Goal: Transaction & Acquisition: Purchase product/service

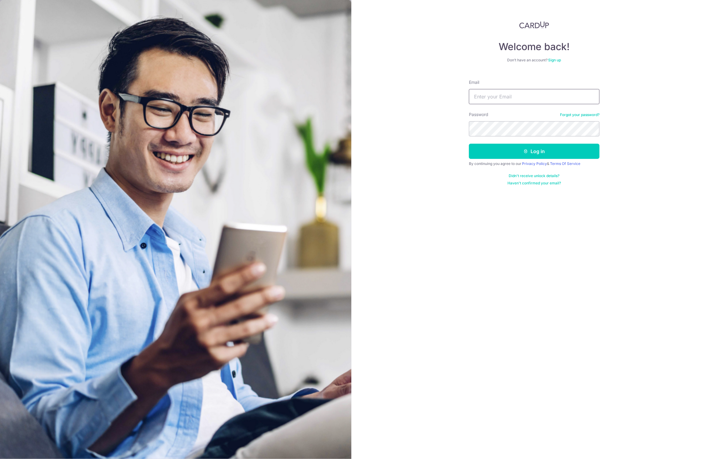
click at [483, 91] on input "Email" at bounding box center [534, 96] width 131 height 15
type input "[PERSON_NAME][EMAIL_ADDRESS][DOMAIN_NAME]"
click at [521, 152] on button "Log in" at bounding box center [534, 151] width 131 height 15
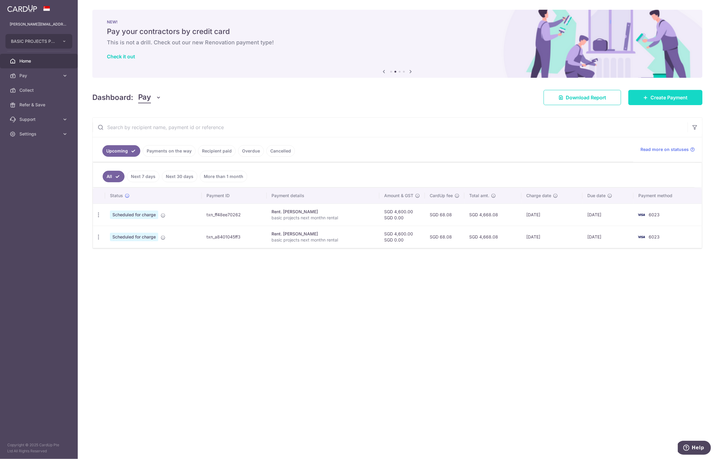
click at [666, 98] on span "Create Payment" at bounding box center [669, 97] width 37 height 7
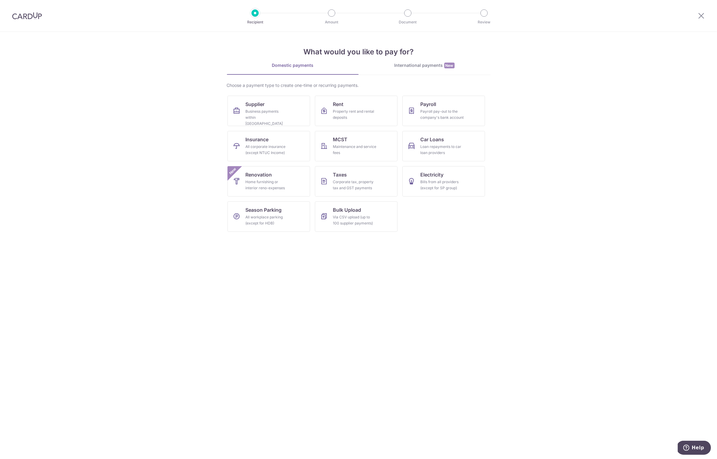
drag, startPoint x: 372, startPoint y: 281, endPoint x: 386, endPoint y: 343, distance: 63.1
click at [386, 343] on section "What would you like to pay for? Domestic payments International payments New Ch…" at bounding box center [358, 245] width 717 height 427
click at [271, 110] on div "Business payments within Singapore" at bounding box center [268, 117] width 44 height 18
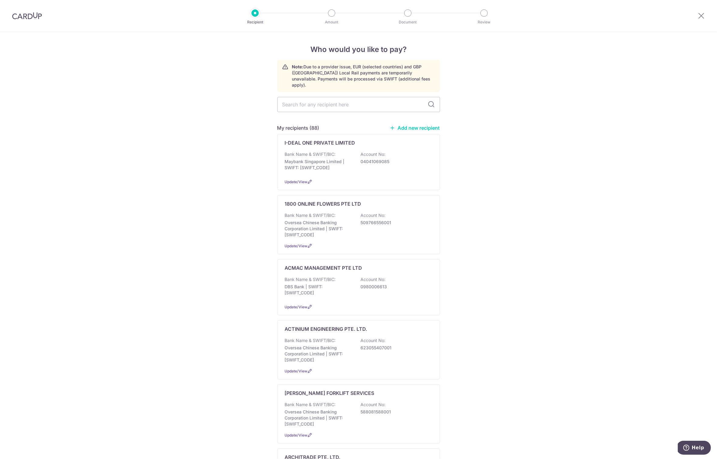
click at [419, 125] on link "Add new recipient" at bounding box center [415, 128] width 50 height 6
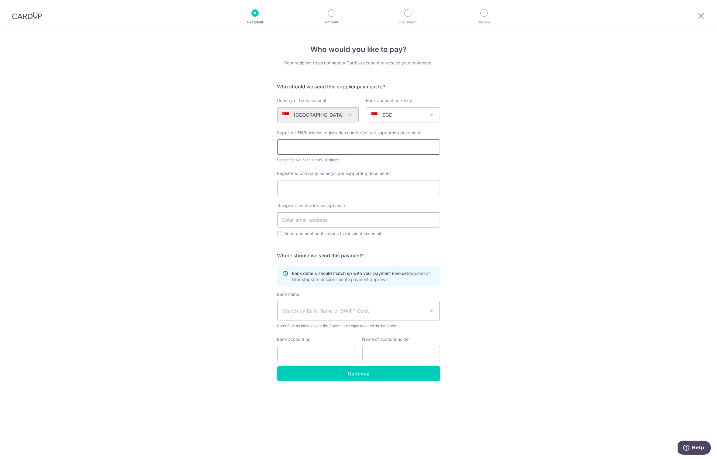
click at [289, 147] on input "text" at bounding box center [358, 146] width 163 height 15
click at [336, 160] on link "here" at bounding box center [336, 160] width 8 height 5
click at [329, 147] on input "202404303EX01" at bounding box center [358, 146] width 163 height 15
type input "202404303E"
click at [305, 187] on input "Registered company name(as per supporting document)" at bounding box center [358, 187] width 163 height 15
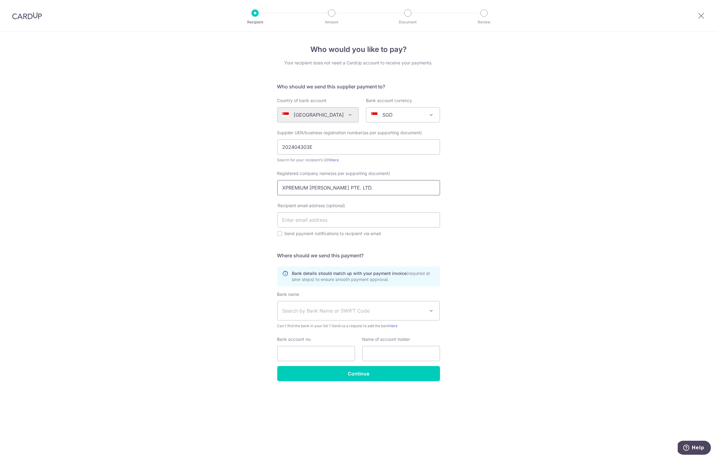
type input "XPREMIUM BEV PTE. LTD."
click at [220, 224] on div "Who would you like to pay? Your recipient does not need a CardUp account to rec…" at bounding box center [358, 245] width 717 height 427
click at [301, 222] on input "text" at bounding box center [358, 219] width 163 height 15
click at [202, 261] on div "Who would you like to pay? Your recipient does not need a CardUp account to rec…" at bounding box center [358, 245] width 717 height 427
click at [308, 221] on input "sally83002gmail.com" at bounding box center [358, 219] width 163 height 15
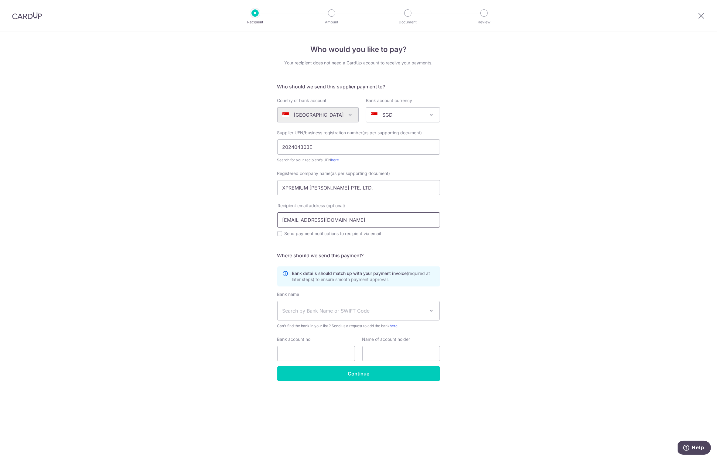
type input "sally8300@gmail.com"
click at [209, 290] on div "Who would you like to pay? Your recipient does not need a CardUp account to rec…" at bounding box center [358, 245] width 717 height 427
click at [280, 235] on input "Send payment notifications to recipient via email" at bounding box center [279, 233] width 5 height 5
checkbox input "true"
click at [314, 308] on span "Search by Bank Name or SWIFT Code" at bounding box center [354, 310] width 143 height 7
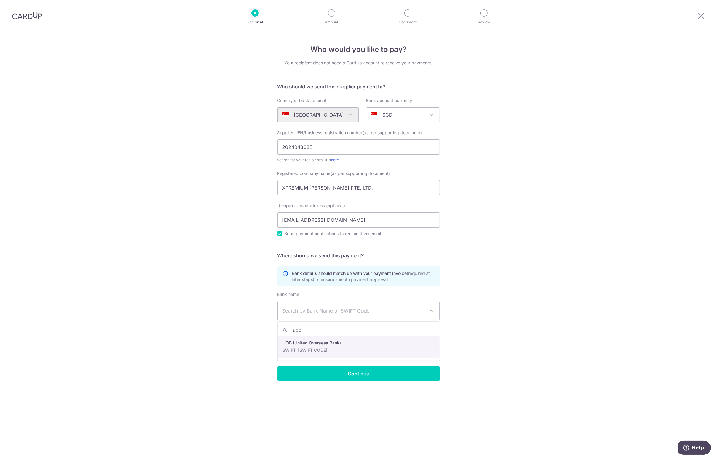
type input "uob"
select select "18"
click at [295, 355] on input "Bank account no." at bounding box center [316, 353] width 78 height 15
click at [291, 354] on input "7733358223" at bounding box center [316, 353] width 78 height 15
click at [300, 353] on input "7733358223" at bounding box center [316, 353] width 78 height 15
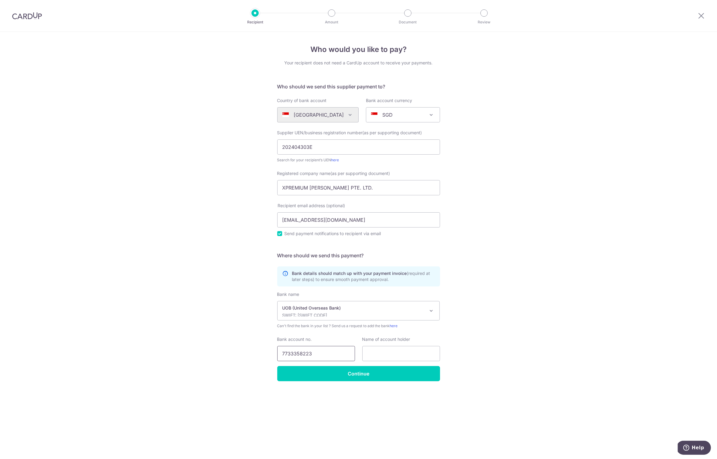
click at [309, 354] on input "7733358223" at bounding box center [316, 353] width 78 height 15
type input "7733358223"
click at [384, 352] on input "text" at bounding box center [402, 353] width 78 height 15
drag, startPoint x: 282, startPoint y: 187, endPoint x: 350, endPoint y: 187, distance: 67.5
click at [350, 187] on input "XPREMIUM [PERSON_NAME] PTE. LTD." at bounding box center [358, 187] width 163 height 15
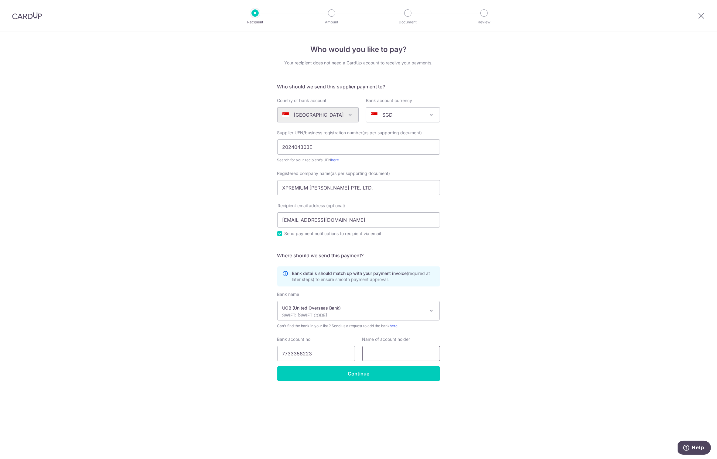
click at [373, 355] on input "text" at bounding box center [402, 353] width 78 height 15
paste input "XPREMIUM [PERSON_NAME] PTE. LTD."
type input "XPREMIUM [PERSON_NAME] PTE. LTD."
click at [467, 390] on div "Who would you like to pay? Your recipient does not need a CardUp account to rec…" at bounding box center [358, 245] width 717 height 427
click at [355, 376] on input "Continue" at bounding box center [358, 373] width 163 height 15
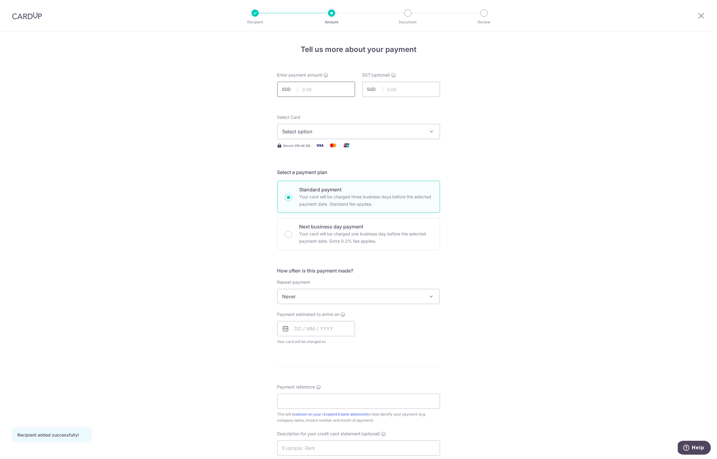
click at [307, 90] on input "text" at bounding box center [316, 89] width 78 height 15
type input "83,522.00"
click at [140, 139] on div "Tell us more about your payment Enter payment amount SGD 83,522.00 83522.00 GST…" at bounding box center [358, 327] width 717 height 590
click at [319, 133] on span "Select option" at bounding box center [354, 131] width 142 height 7
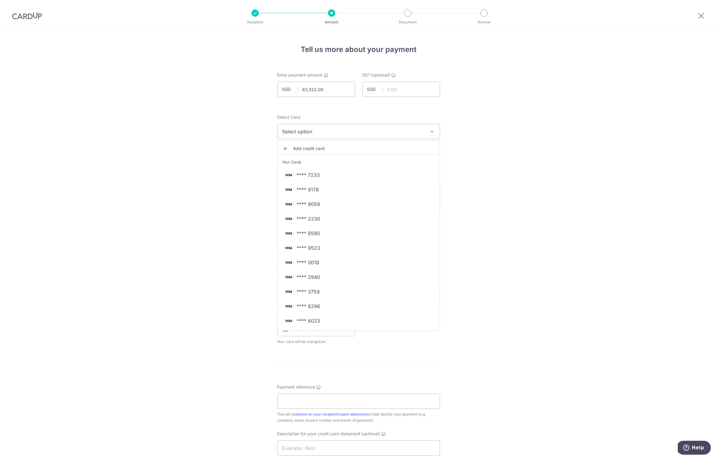
click at [306, 147] on span "Add credit card" at bounding box center [365, 149] width 142 height 6
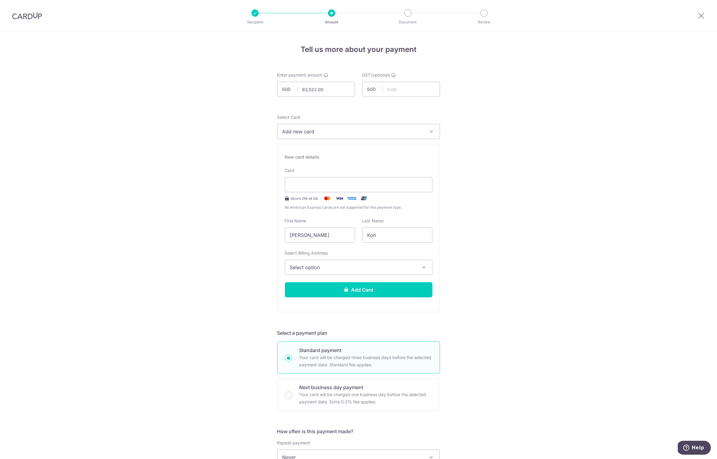
click at [419, 216] on div "New card details Card Secure 256-bit SSL All American Express Cards are not sup…" at bounding box center [358, 228] width 163 height 168
click at [321, 236] on input "Hwee Cheng" at bounding box center [320, 235] width 70 height 15
type input "H"
type input "PENG NAM"
click at [382, 236] on input "Koh" at bounding box center [398, 235] width 70 height 15
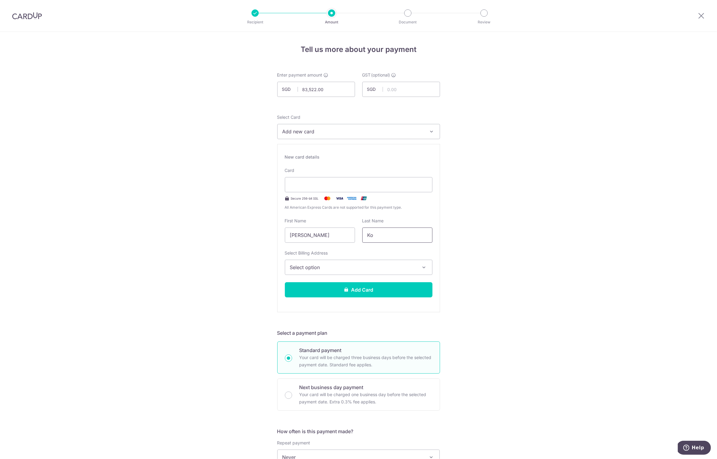
type input "K"
type input "ONG"
click at [360, 266] on span "Select option" at bounding box center [353, 267] width 126 height 7
click at [332, 284] on span "Add Billing Address" at bounding box center [364, 284] width 126 height 6
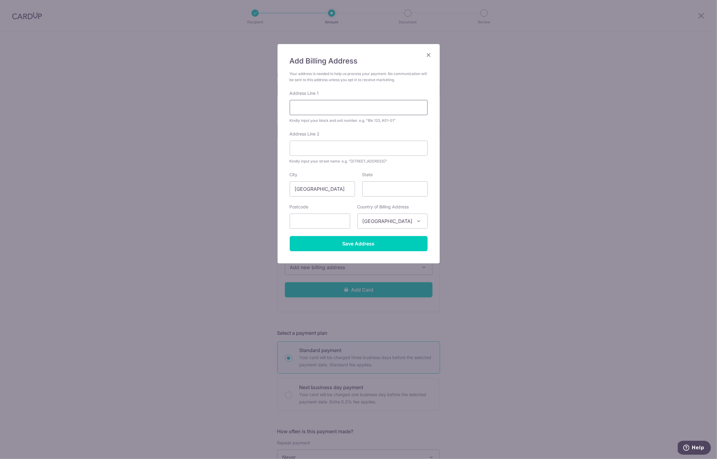
click at [317, 109] on input "Address Line 1" at bounding box center [359, 107] width 138 height 15
type input "1, #38-13"
click at [350, 133] on div "Address Line 2 Kindly input your street name. e.g. "Hougang Street 10"" at bounding box center [359, 147] width 138 height 33
click at [310, 147] on input "Address Line 2" at bounding box center [359, 148] width 138 height 15
click at [322, 224] on input "text" at bounding box center [320, 221] width 60 height 15
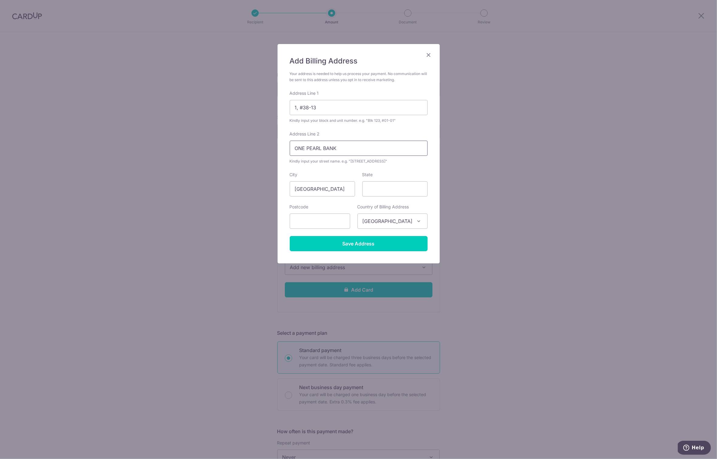
click at [308, 149] on input "ONE PEARL BANK" at bounding box center [359, 148] width 138 height 15
type input "PEARL BANK"
click at [317, 223] on input "text" at bounding box center [320, 221] width 60 height 15
type input "169016"
click at [389, 186] on input "State" at bounding box center [395, 188] width 65 height 15
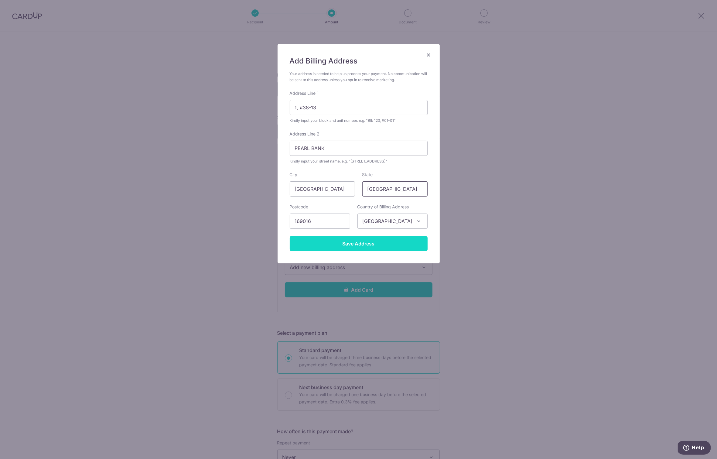
type input "Singapore"
click at [367, 246] on input "Save Address" at bounding box center [359, 243] width 138 height 15
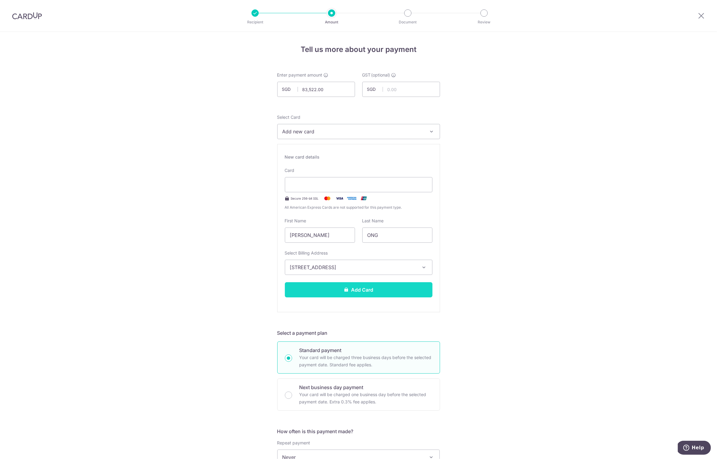
click at [359, 284] on button "Add Card" at bounding box center [359, 289] width 148 height 15
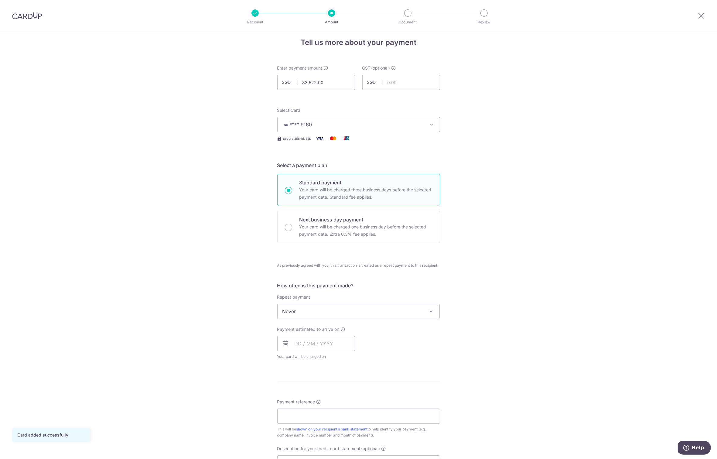
scroll to position [8, 0]
click at [311, 344] on input "text" at bounding box center [316, 342] width 78 height 15
click at [323, 433] on link "29" at bounding box center [326, 435] width 10 height 10
type input "[DATE]"
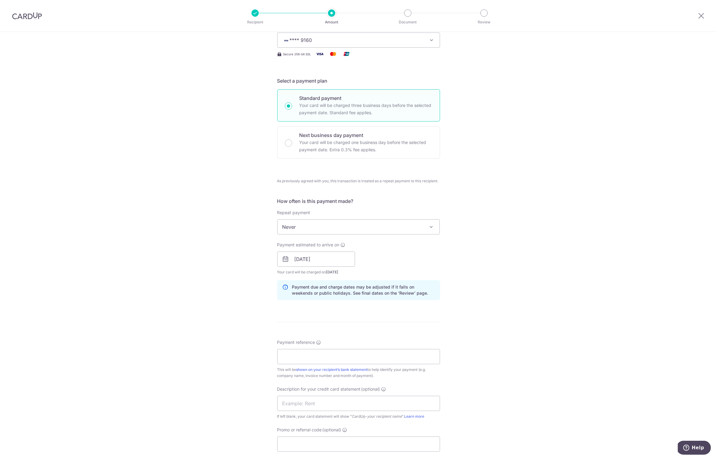
scroll to position [122, 0]
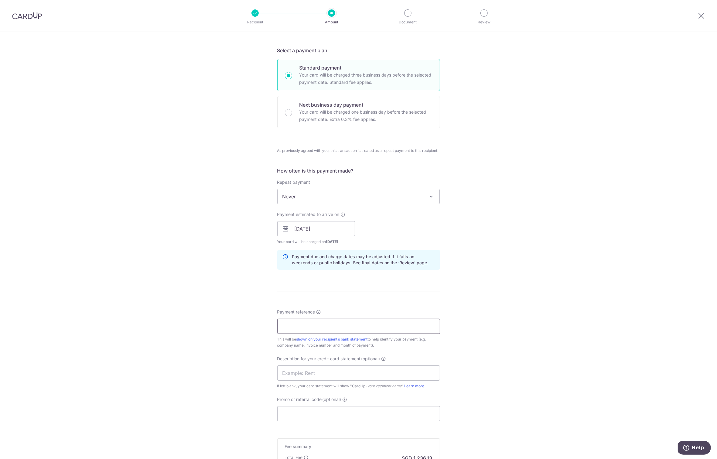
click at [309, 327] on input "Payment reference" at bounding box center [358, 326] width 163 height 15
type input "101085 ONG BOON CHUAN BASIC PROJECT"
click at [295, 373] on input "text" at bounding box center [358, 373] width 163 height 15
drag, startPoint x: 216, startPoint y: 342, endPoint x: 221, endPoint y: 340, distance: 5.7
click at [216, 342] on div "Tell us more about your payment Enter payment amount SGD 83,522.00 83522.00 GST…" at bounding box center [358, 228] width 717 height 637
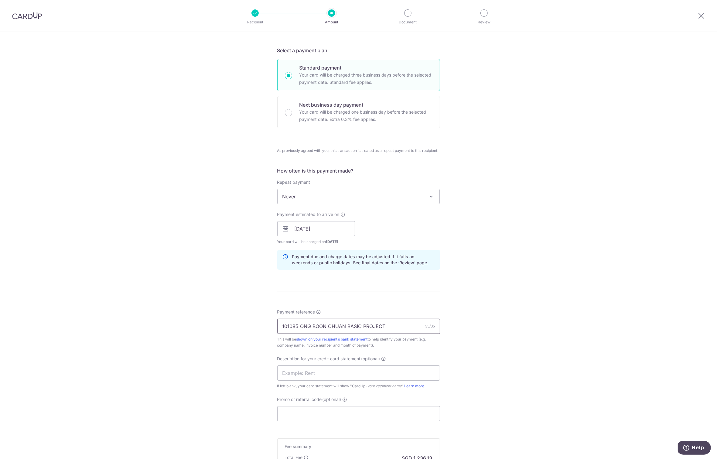
drag, startPoint x: 281, startPoint y: 324, endPoint x: 386, endPoint y: 325, distance: 104.8
click at [386, 325] on input "101085 ONG BOON CHUAN BASIC PROJECT" at bounding box center [358, 326] width 163 height 15
click at [294, 374] on input "text" at bounding box center [358, 373] width 163 height 15
paste input "101085 ONG BOON"
type input "101085 ONG BOON"
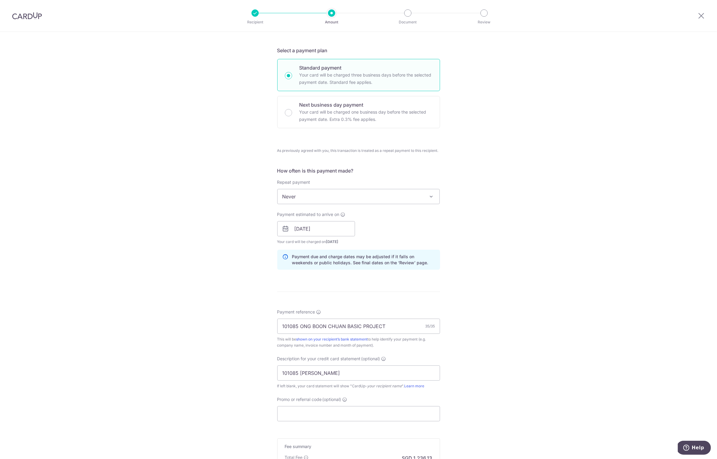
click at [176, 383] on div "Tell us more about your payment Enter payment amount SGD 83,522.00 83522.00 GST…" at bounding box center [358, 228] width 717 height 637
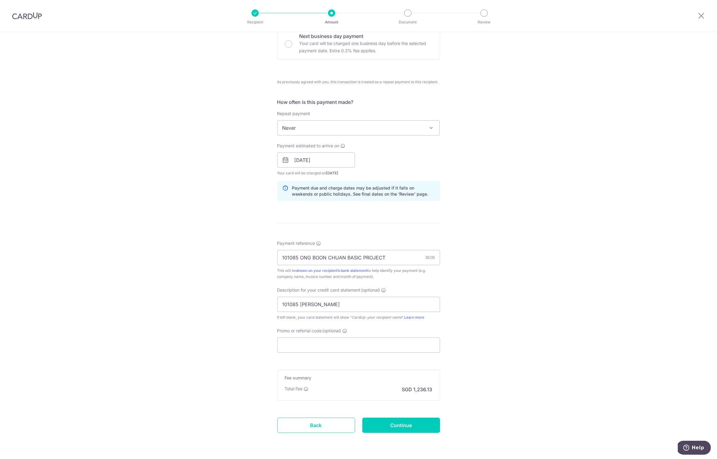
scroll to position [208, 0]
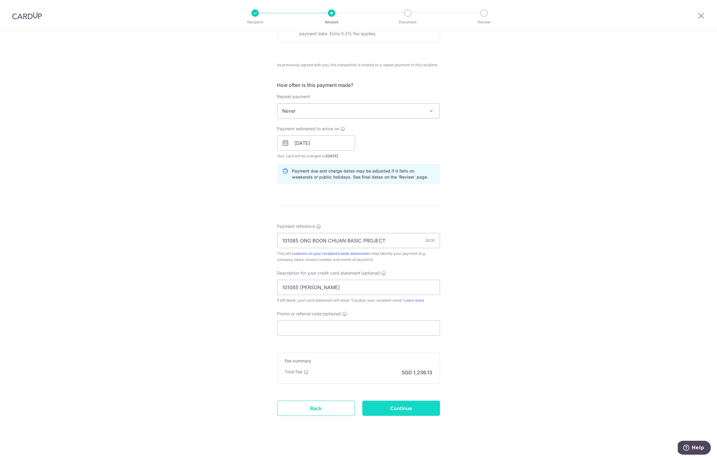
click at [403, 406] on input "Continue" at bounding box center [402, 408] width 78 height 15
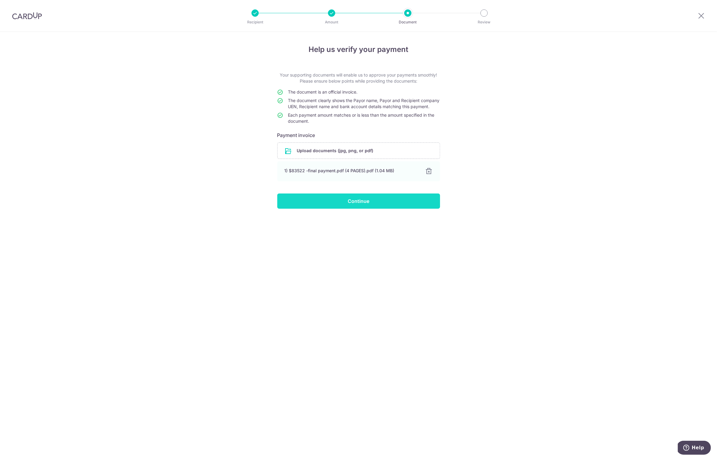
click at [356, 208] on input "Continue" at bounding box center [358, 201] width 163 height 15
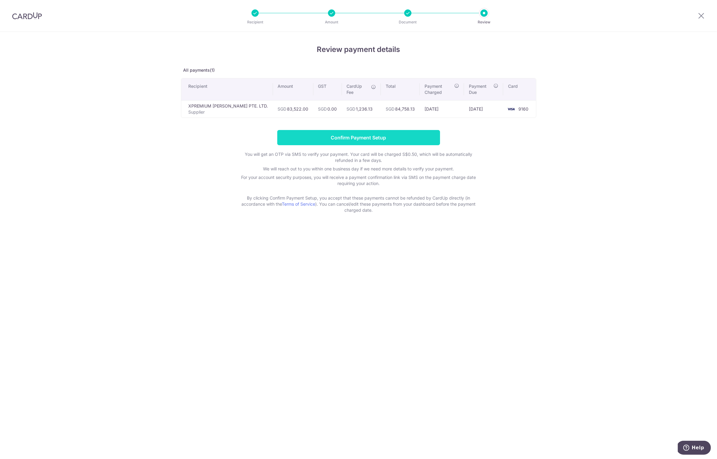
click at [372, 130] on input "Confirm Payment Setup" at bounding box center [358, 137] width 163 height 15
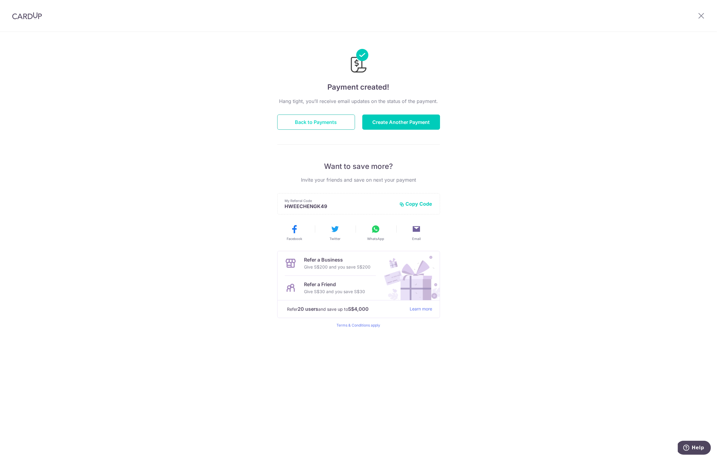
click at [320, 122] on button "Back to Payments" at bounding box center [316, 122] width 78 height 15
